Goal: Task Accomplishment & Management: Manage account settings

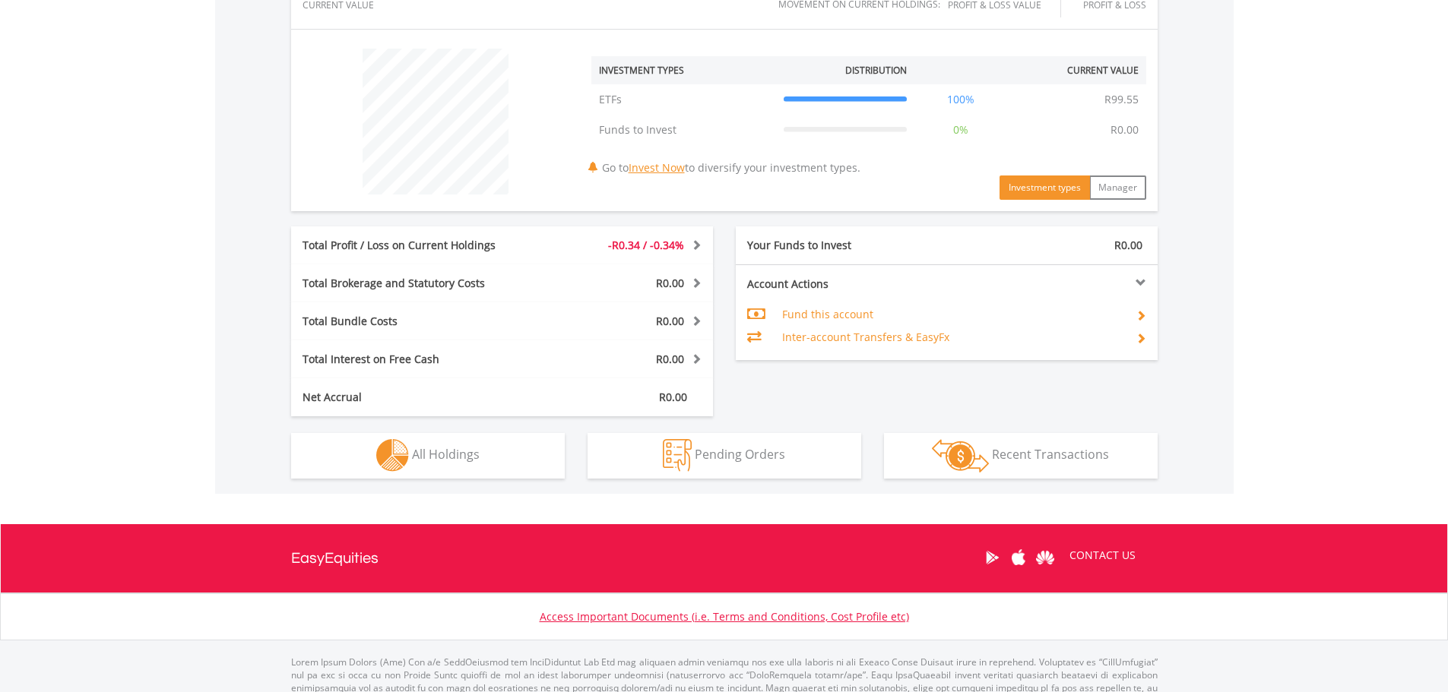
scroll to position [594, 0]
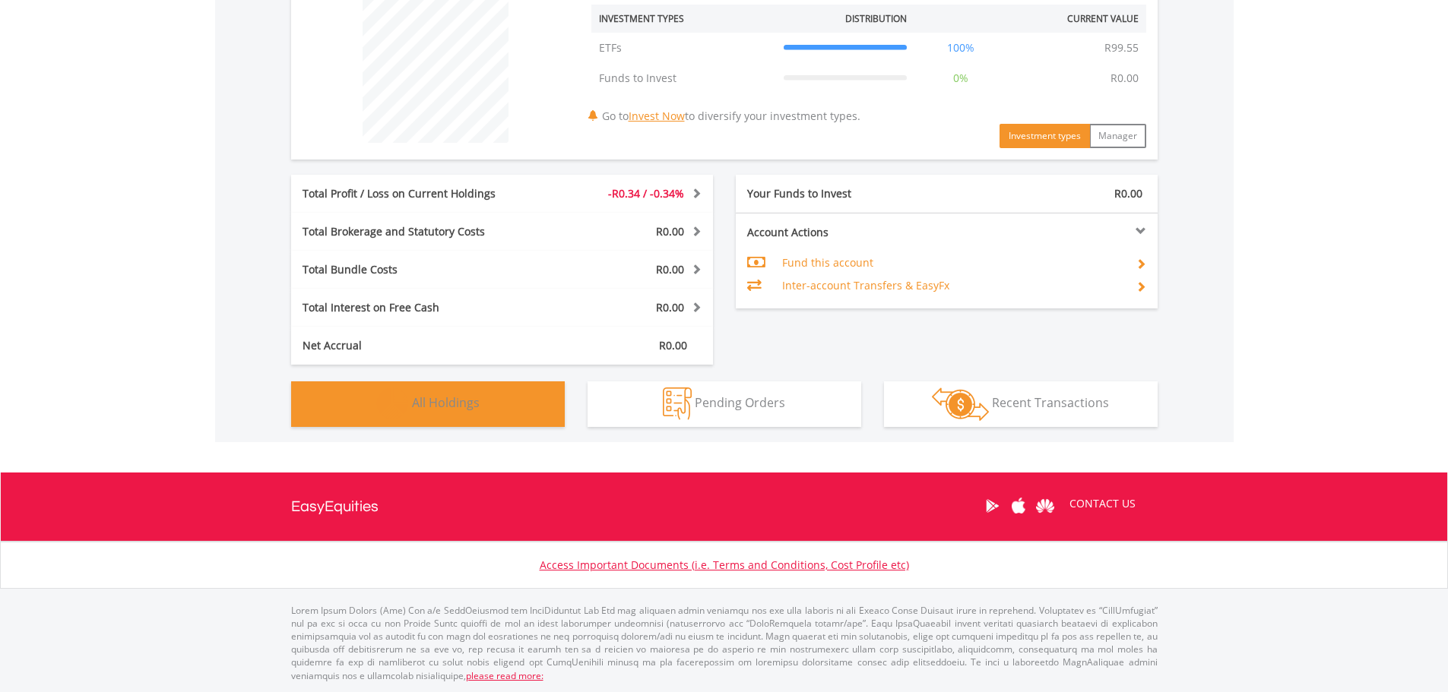
click at [386, 409] on img "button" at bounding box center [392, 404] width 33 height 33
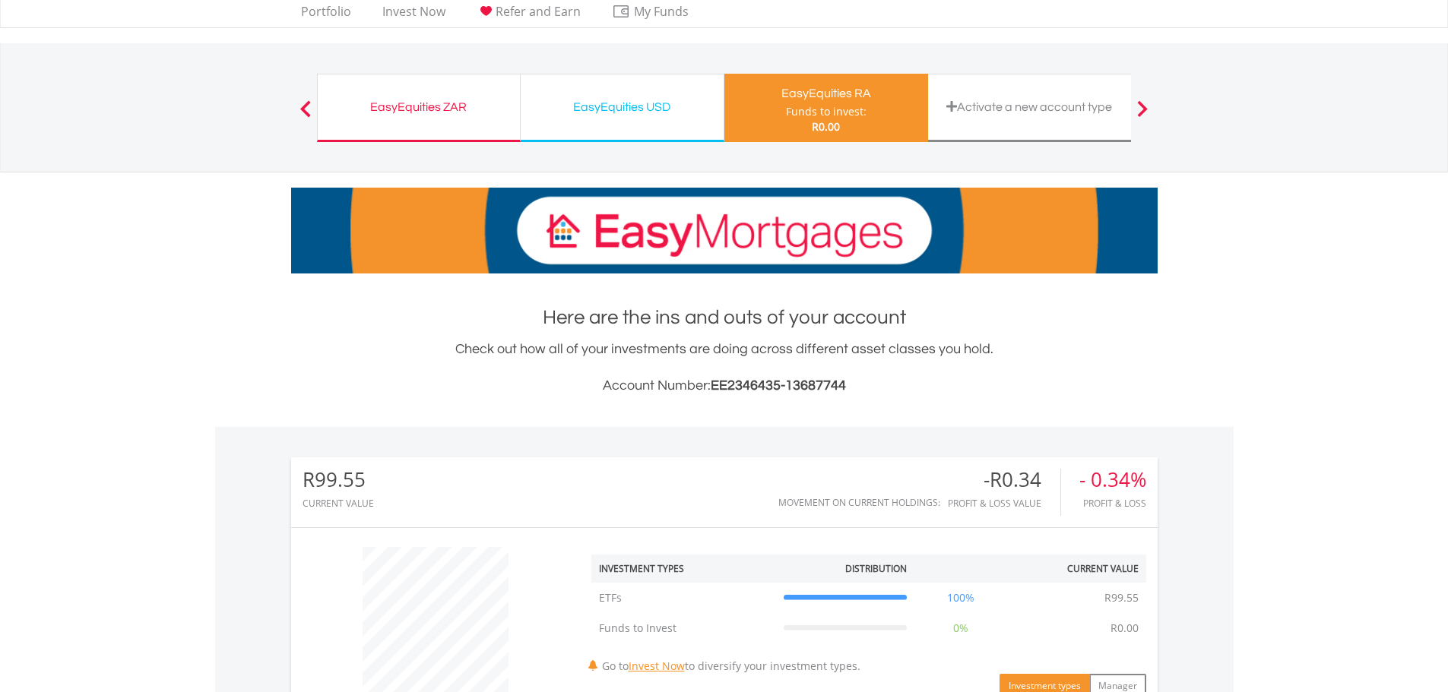
scroll to position [0, 0]
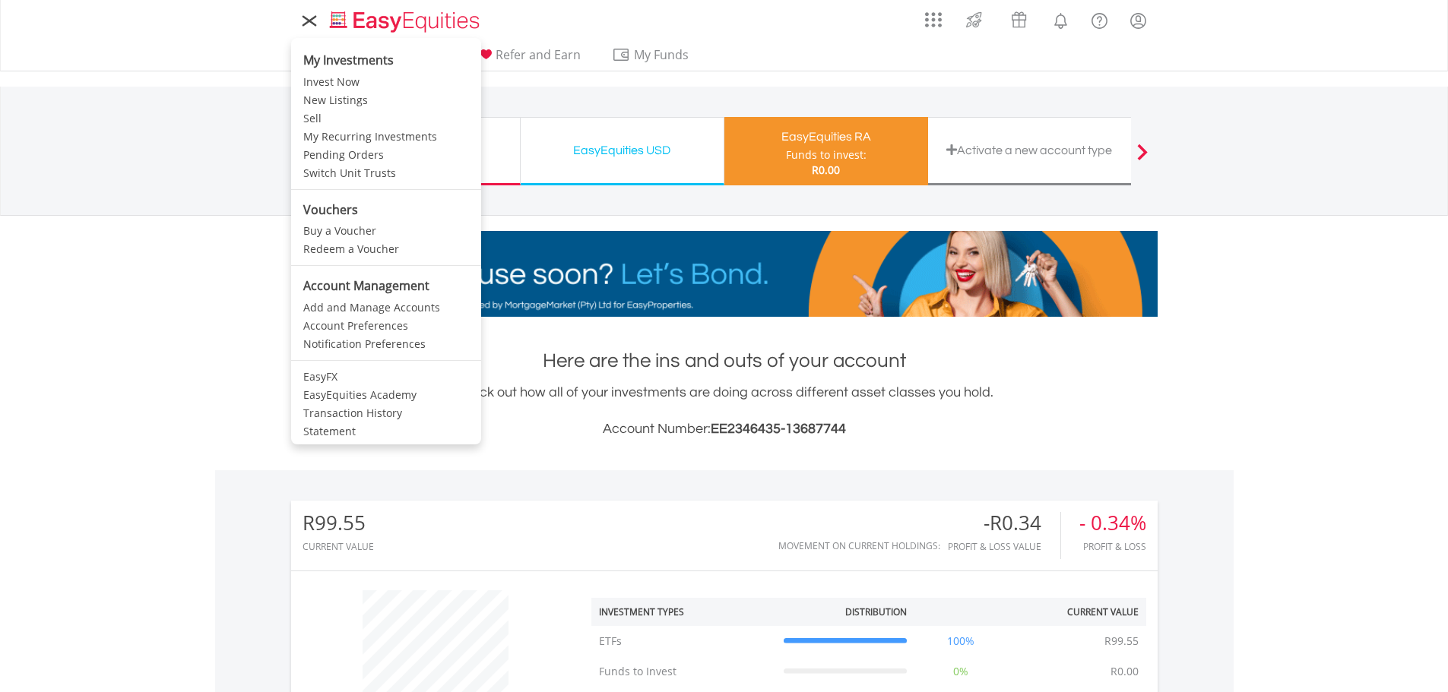
click at [299, 22] on icon at bounding box center [309, 20] width 21 height 19
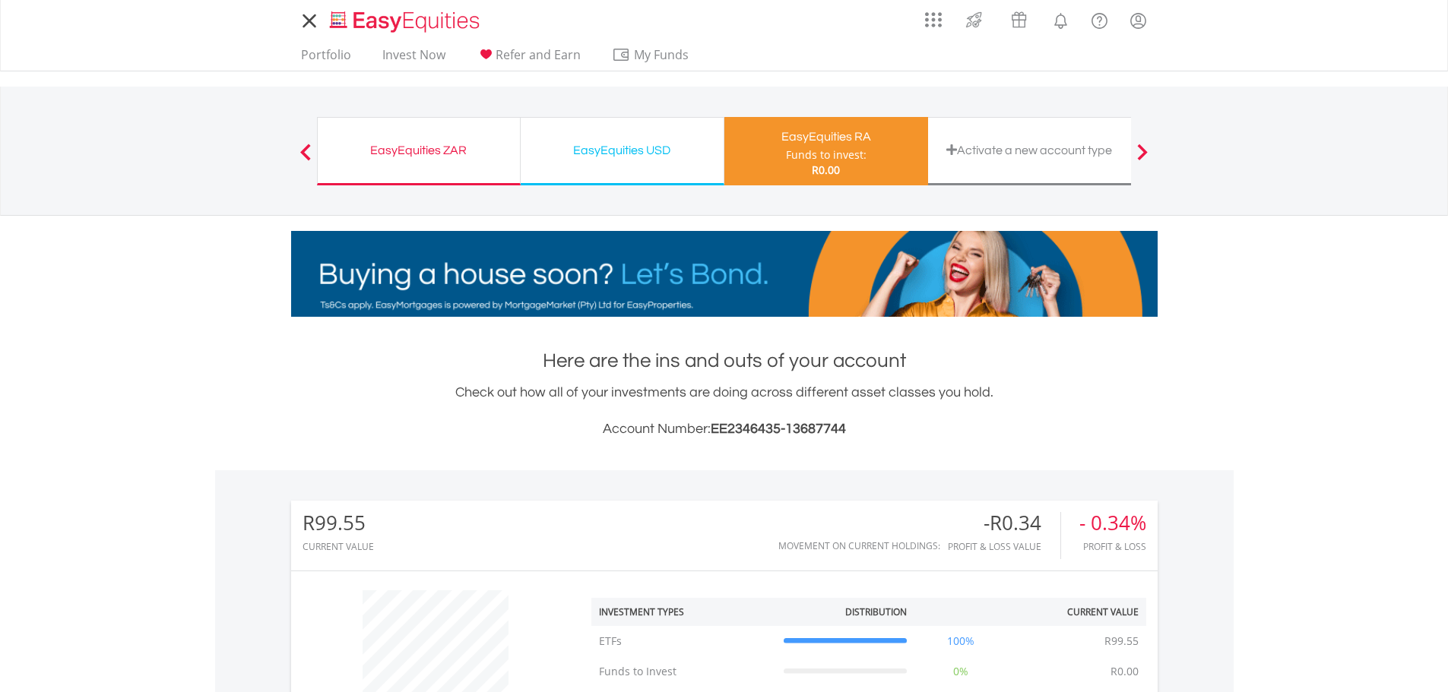
click at [313, 21] on icon at bounding box center [309, 20] width 21 height 19
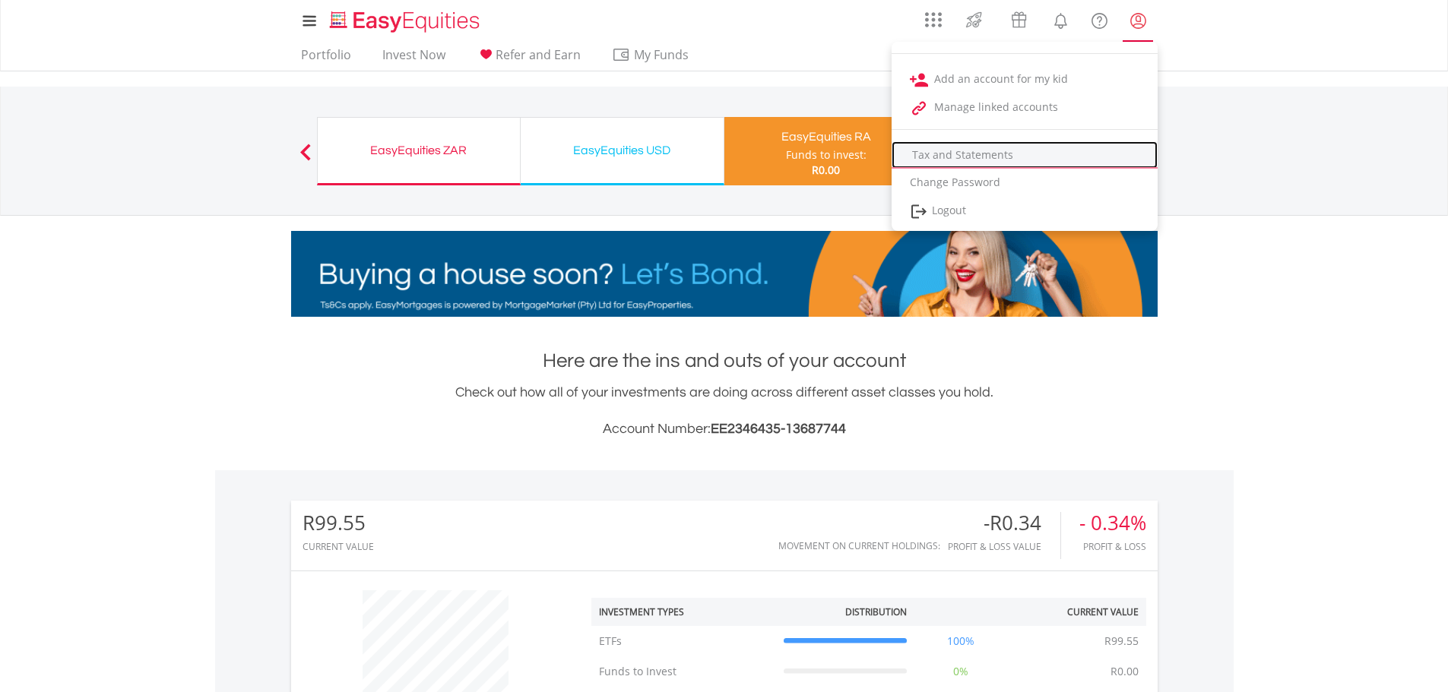
click at [947, 157] on link "Tax and Statements" at bounding box center [1024, 154] width 266 height 27
